Goal: Information Seeking & Learning: Learn about a topic

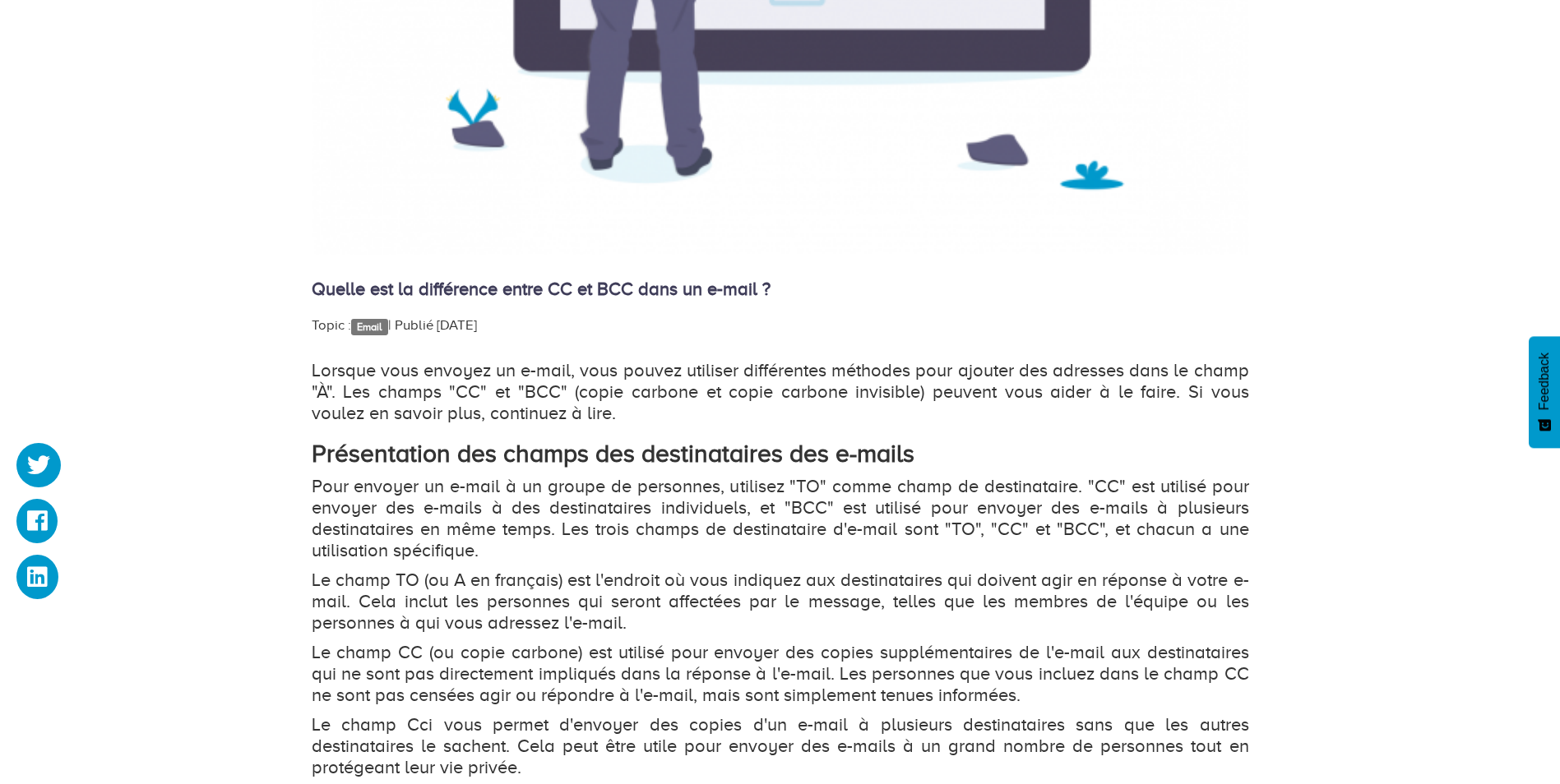
scroll to position [822, 0]
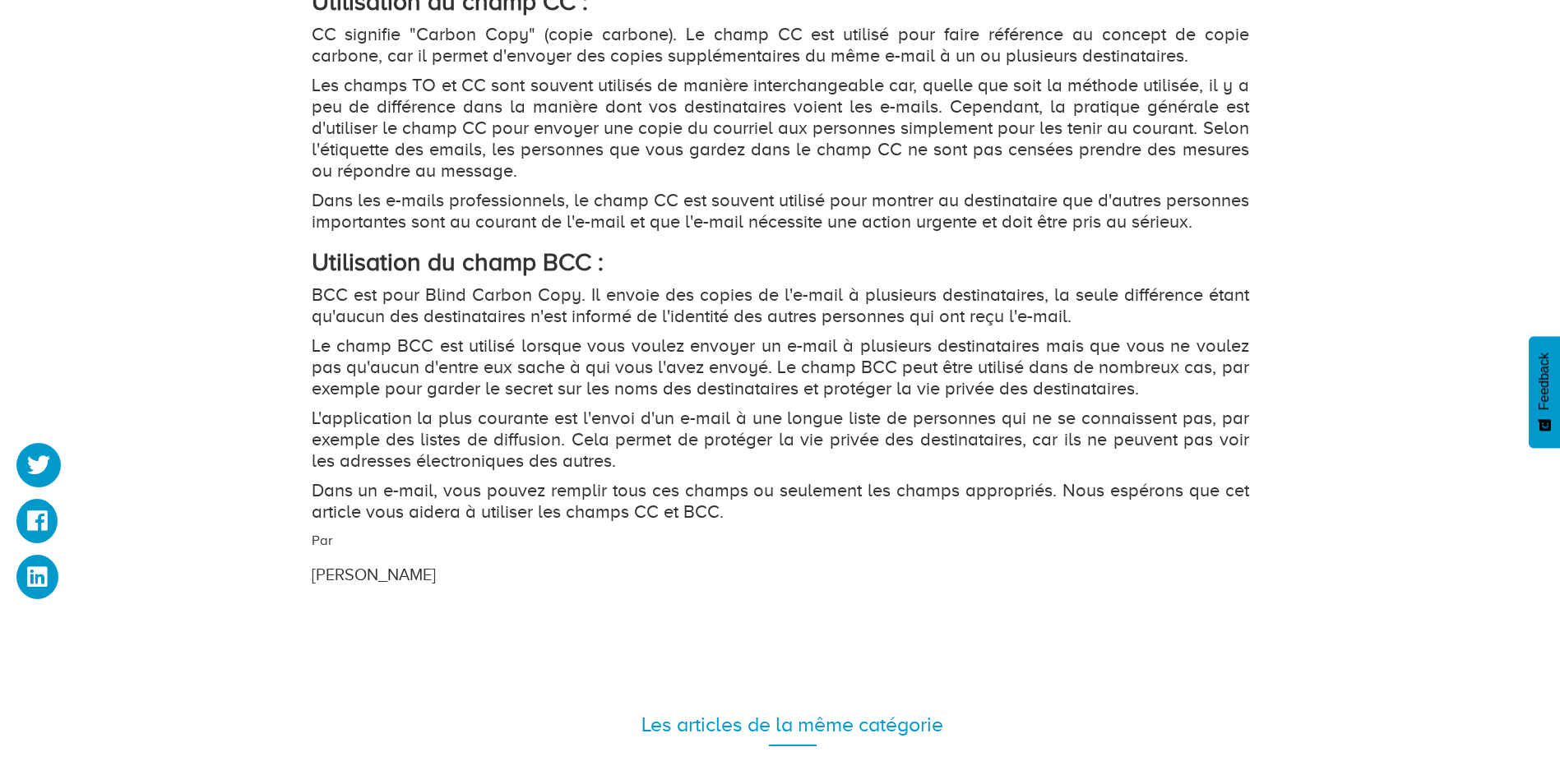
scroll to position [1891, 0]
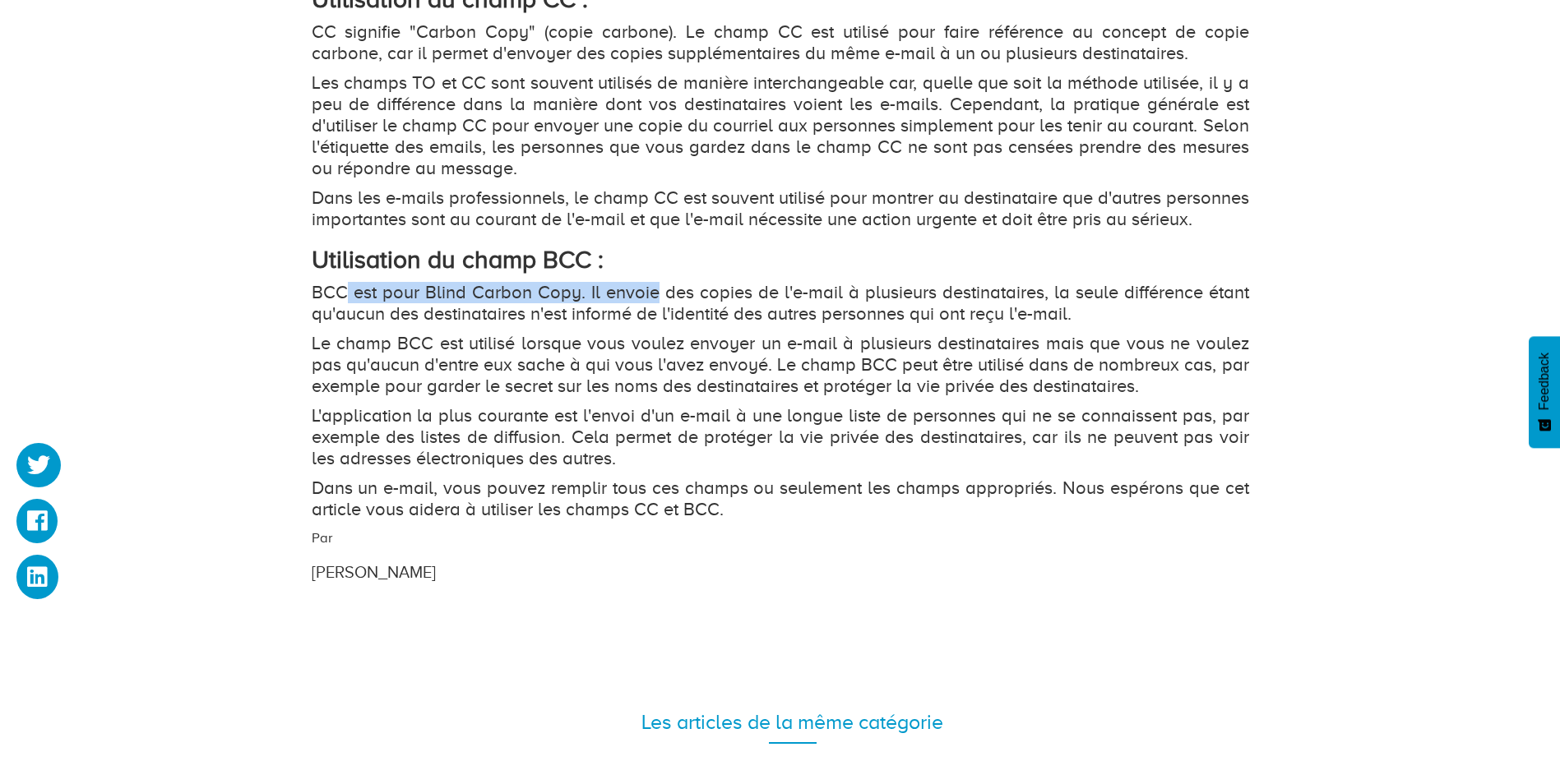
drag, startPoint x: 348, startPoint y: 312, endPoint x: 700, endPoint y: 304, distance: 352.1
click at [698, 305] on p "BCC est pour Blind Carbon Copy. Il envoie des copies de l'e-mail à plusieurs de…" at bounding box center [780, 303] width 938 height 43
drag, startPoint x: 700, startPoint y: 304, endPoint x: 676, endPoint y: 312, distance: 25.3
click at [695, 311] on p "BCC est pour Blind Carbon Copy. Il envoie des copies de l'e-mail à plusieurs de…" at bounding box center [780, 303] width 938 height 43
drag, startPoint x: 612, startPoint y: 304, endPoint x: 1001, endPoint y: 291, distance: 389.2
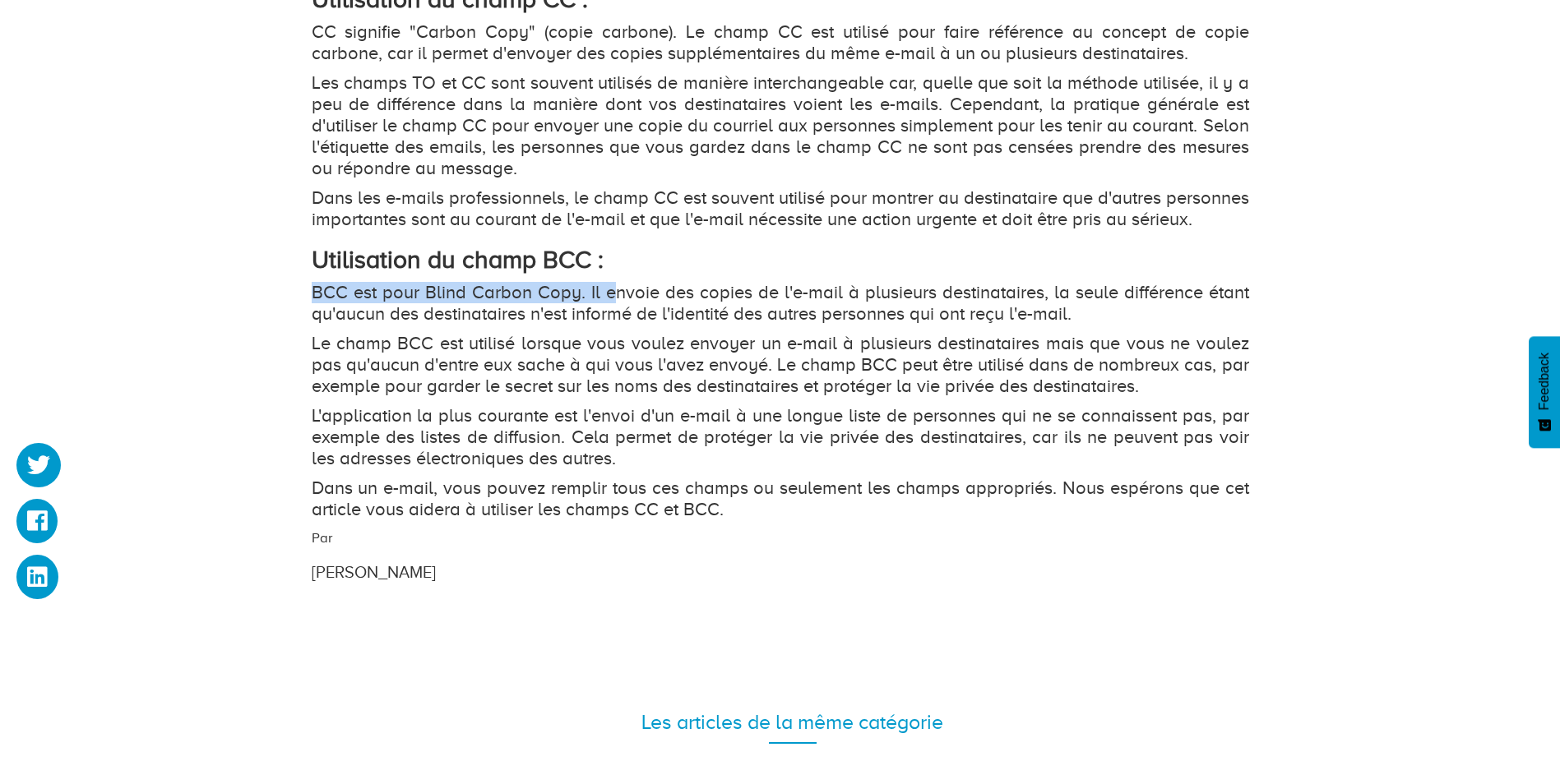
drag, startPoint x: 1001, startPoint y: 291, endPoint x: 1209, endPoint y: 318, distance: 209.7
click at [1209, 318] on p "BCC est pour Blind Carbon Copy. Il envoie des copies de l'e-mail à plusieurs de…" at bounding box center [780, 303] width 938 height 43
drag, startPoint x: 1209, startPoint y: 318, endPoint x: 667, endPoint y: 379, distance: 545.4
click at [711, 372] on p "Le champ BCC est utilisé lorsque vous voulez envoyer un e-mail à plusieurs dest…" at bounding box center [780, 365] width 938 height 64
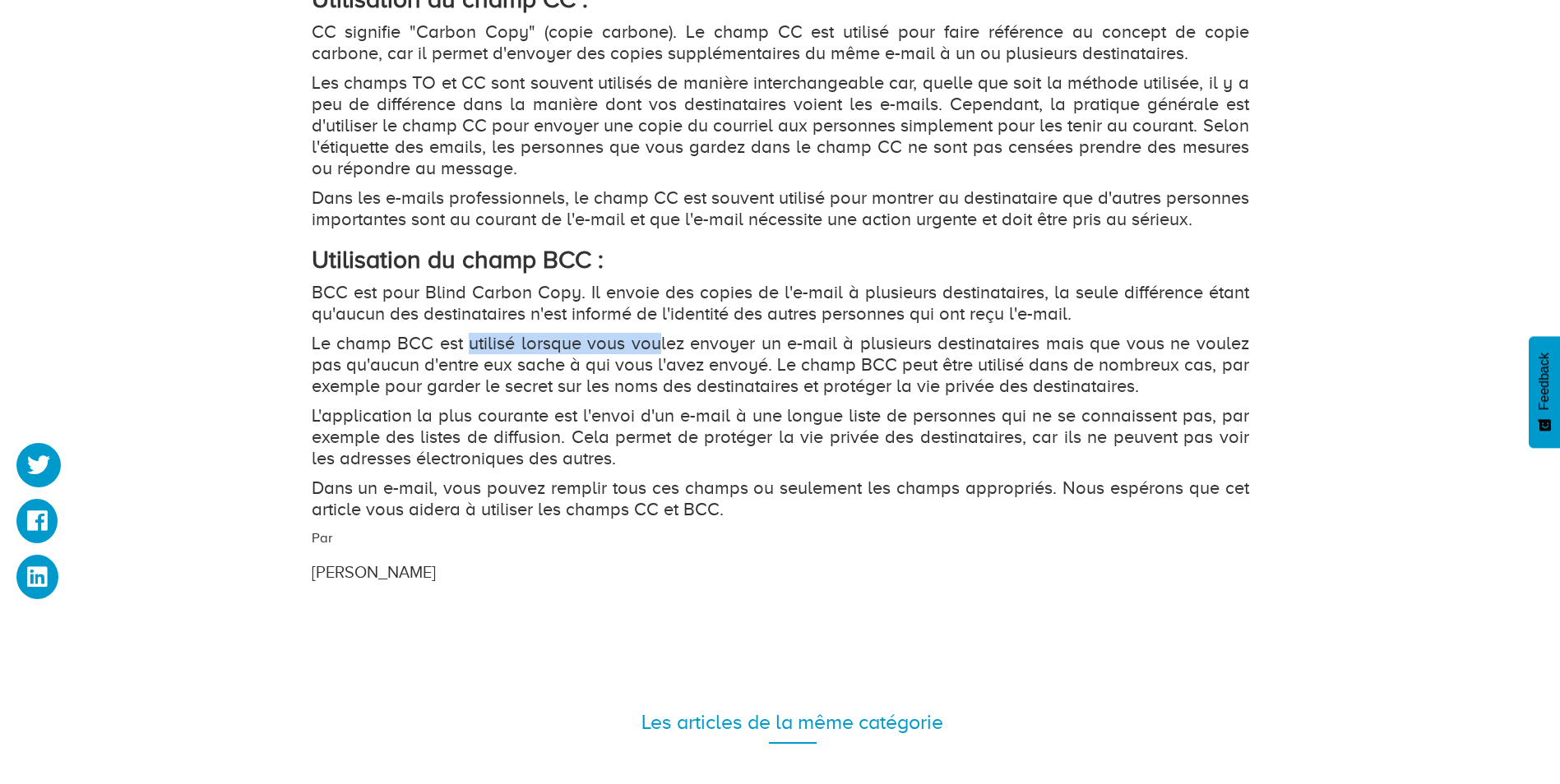
drag, startPoint x: 466, startPoint y: 358, endPoint x: 684, endPoint y: 348, distance: 218.2
drag, startPoint x: 684, startPoint y: 348, endPoint x: 539, endPoint y: 355, distance: 145.2
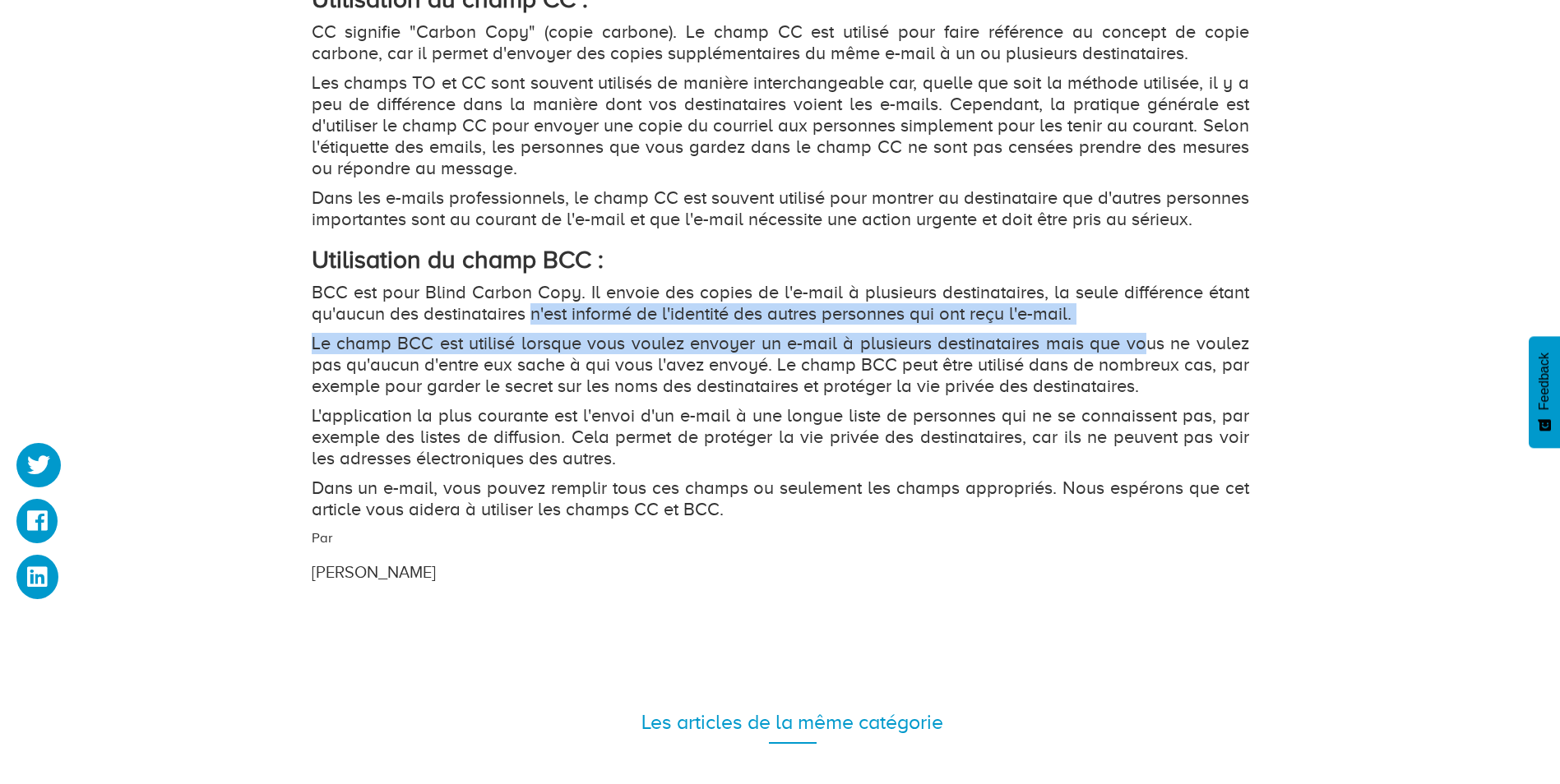
drag, startPoint x: 530, startPoint y: 340, endPoint x: 1145, endPoint y: 352, distance: 615.1
drag, startPoint x: 1145, startPoint y: 352, endPoint x: 899, endPoint y: 370, distance: 246.7
click at [903, 369] on p "Le champ BCC est utilisé lorsque vous voulez envoyer un e-mail à plusieurs dest…" at bounding box center [780, 365] width 938 height 64
click at [1114, 325] on p "BCC est pour Blind Carbon Copy. Il envoie des copies de l'e-mail à plusieurs de…" at bounding box center [780, 303] width 938 height 43
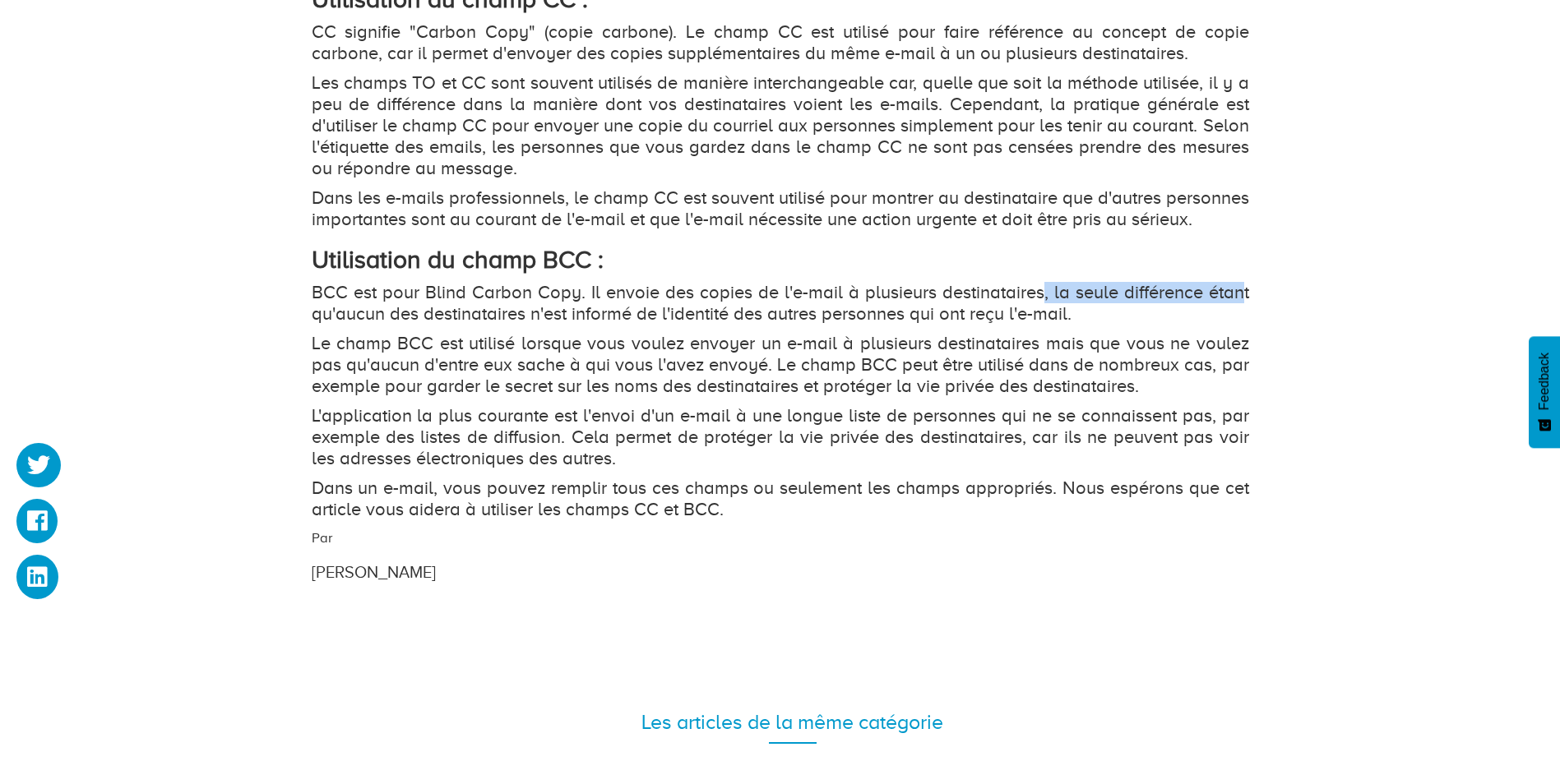
drag, startPoint x: 1216, startPoint y: 315, endPoint x: 1243, endPoint y: 315, distance: 27.0
click at [1243, 315] on p "BCC est pour Blind Carbon Copy. Il envoie des copies de l'e-mail à plusieurs de…" at bounding box center [780, 303] width 938 height 43
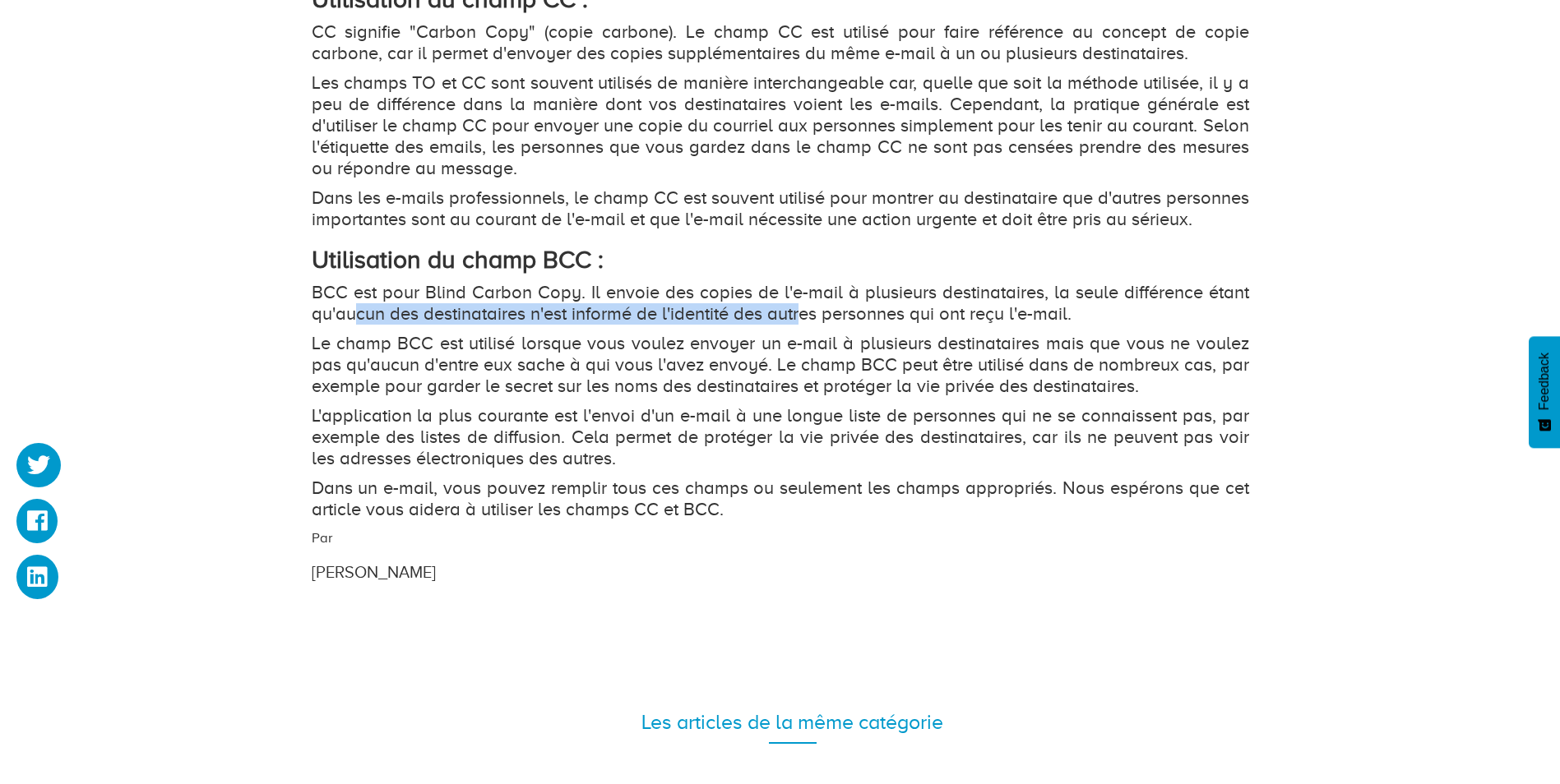
drag, startPoint x: 356, startPoint y: 342, endPoint x: 805, endPoint y: 336, distance: 449.0
click at [805, 325] on p "BCC est pour Blind Carbon Copy. Il envoie des copies de l'e-mail à plusieurs de…" at bounding box center [780, 303] width 938 height 43
